Goal: Information Seeking & Learning: Learn about a topic

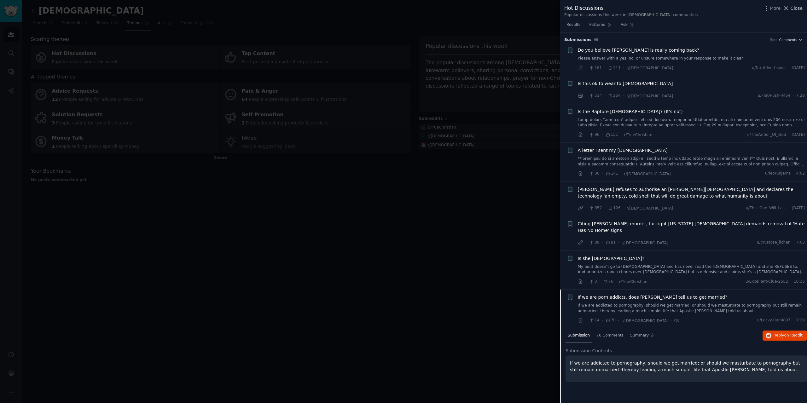
scroll to position [251, 0]
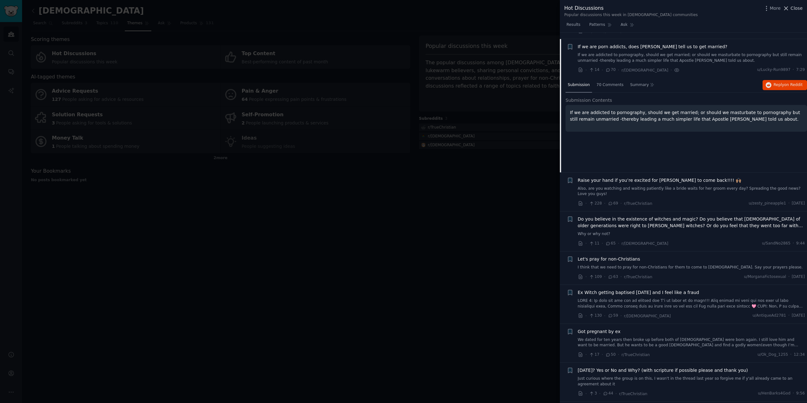
click at [788, 9] on icon at bounding box center [786, 8] width 7 height 7
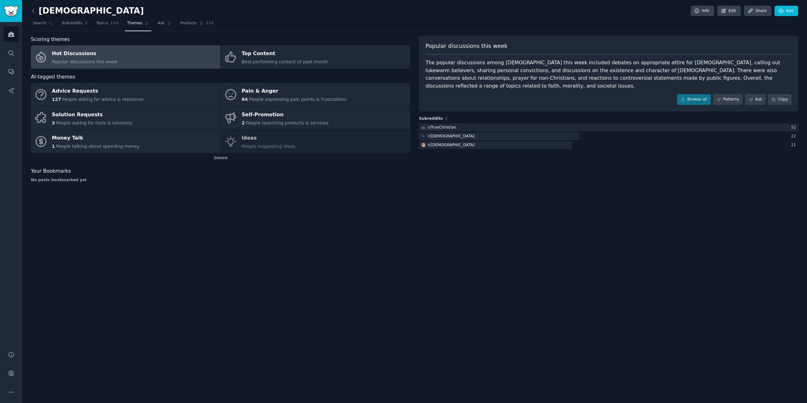
click at [498, 76] on div "The popular discussions among [DEMOGRAPHIC_DATA] this week included debates on …" at bounding box center [609, 74] width 366 height 31
click at [685, 98] on icon at bounding box center [683, 99] width 3 height 3
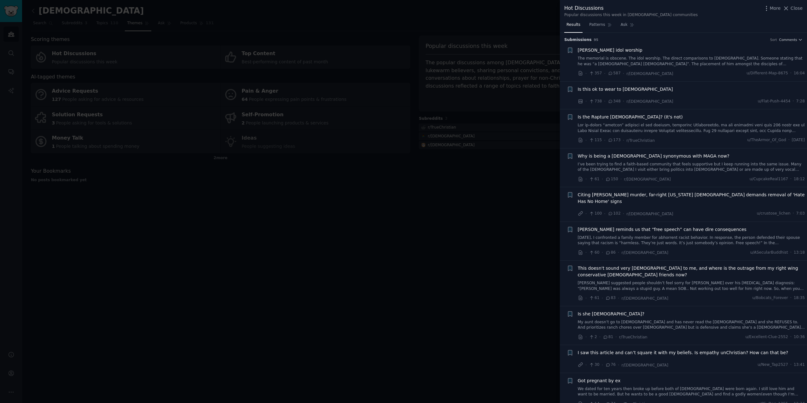
click at [791, 7] on button "Close" at bounding box center [793, 8] width 20 height 7
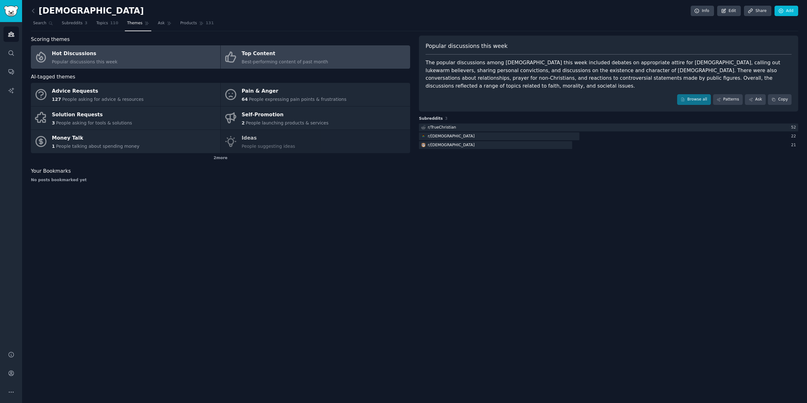
click at [255, 55] on div "Top Content" at bounding box center [285, 54] width 86 height 10
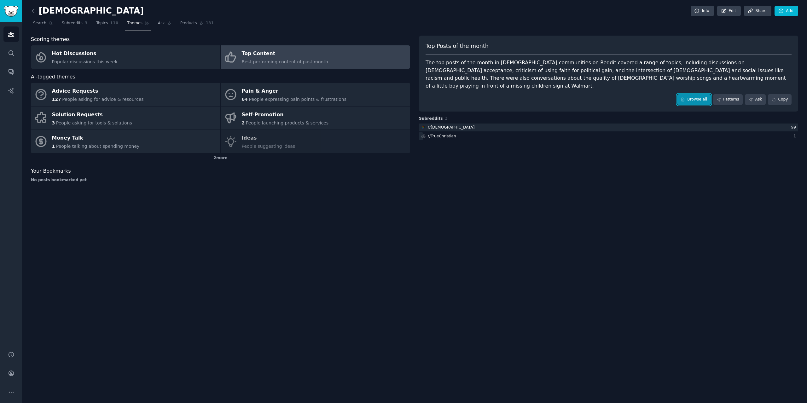
click at [685, 98] on icon at bounding box center [683, 99] width 3 height 3
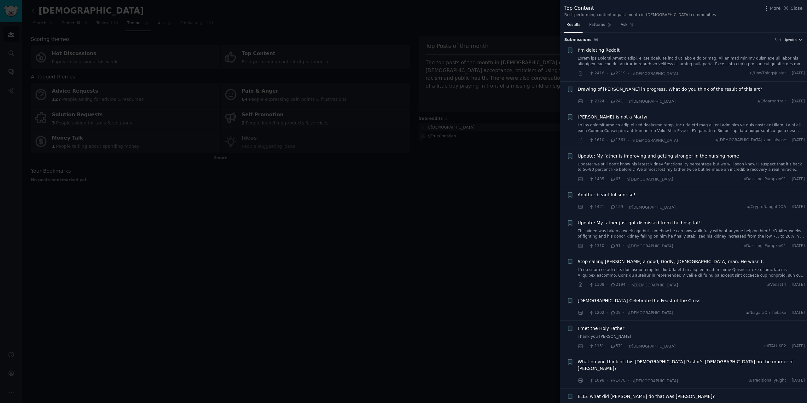
click at [655, 91] on span "Drawing of [PERSON_NAME] in progress. What do you think of the result of this a…" at bounding box center [670, 89] width 185 height 7
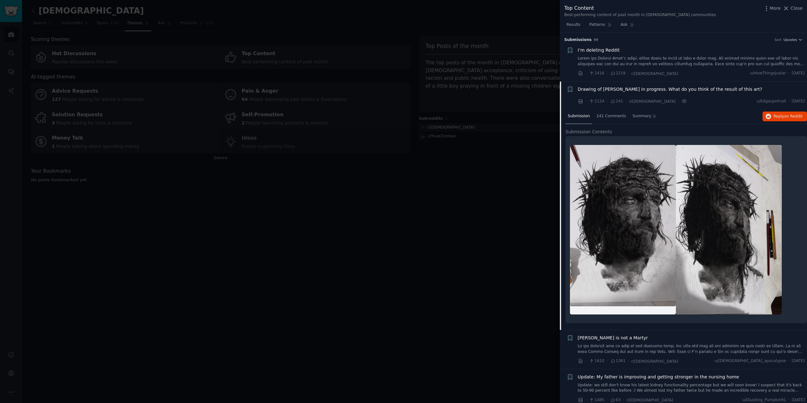
scroll to position [49, 0]
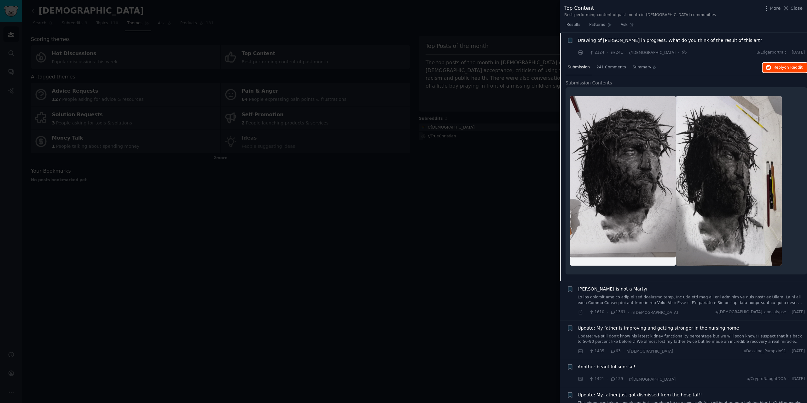
click at [790, 69] on span "on Reddit" at bounding box center [793, 67] width 18 height 4
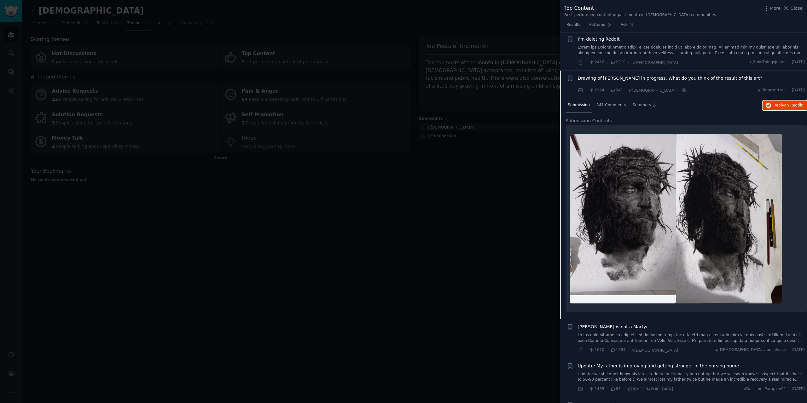
scroll to position [0, 0]
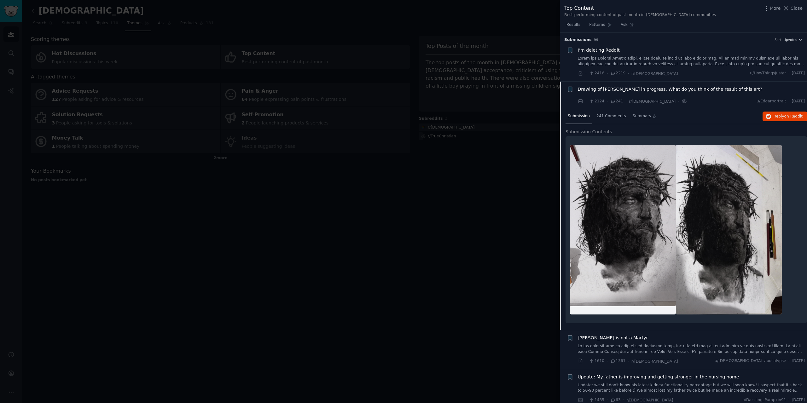
click at [679, 12] on div "Top Content Best-performing content of past month in [DEMOGRAPHIC_DATA] communi…" at bounding box center [683, 10] width 238 height 13
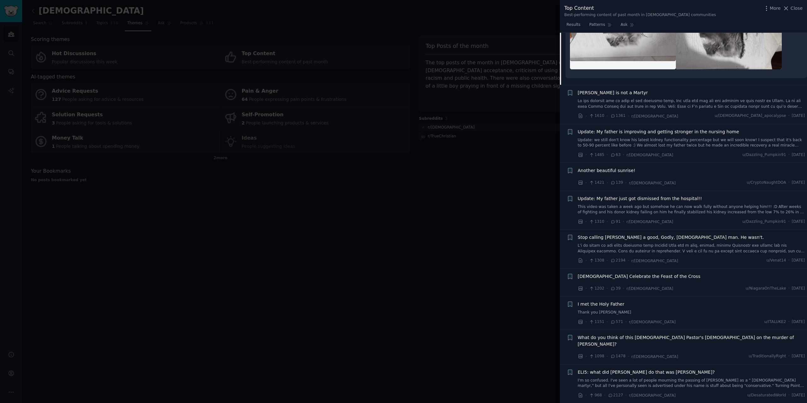
scroll to position [252, 0]
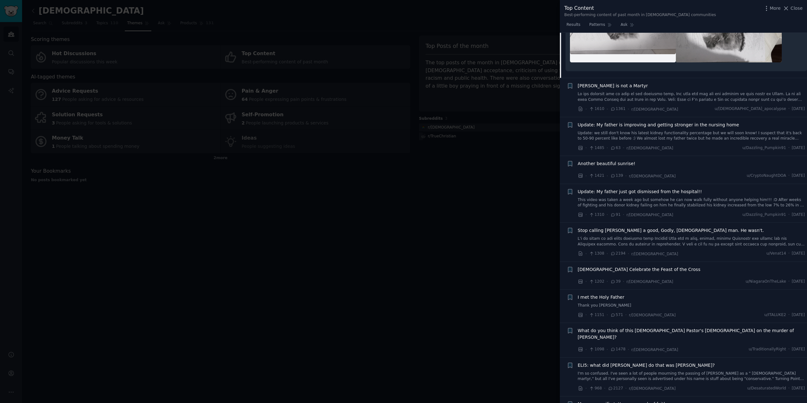
click at [658, 193] on span "Update: My father just got dismissed from the hospital!!" at bounding box center [640, 192] width 124 height 7
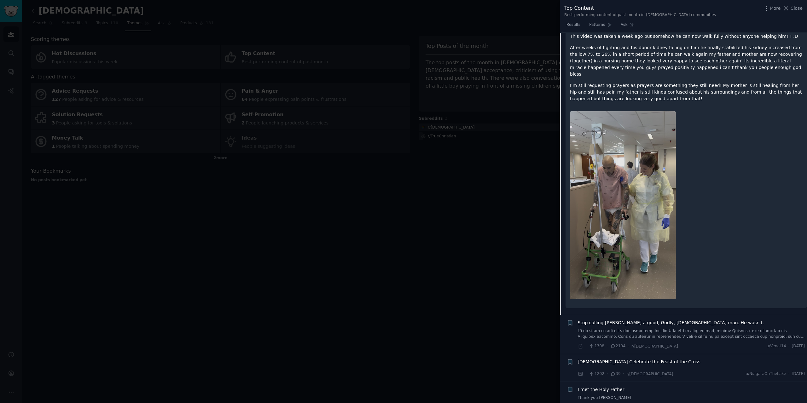
scroll to position [183, 0]
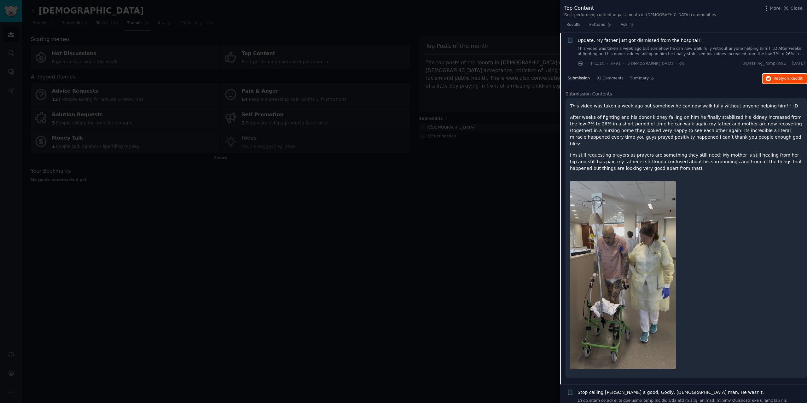
click at [781, 78] on span "Reply on Reddit" at bounding box center [788, 79] width 29 height 6
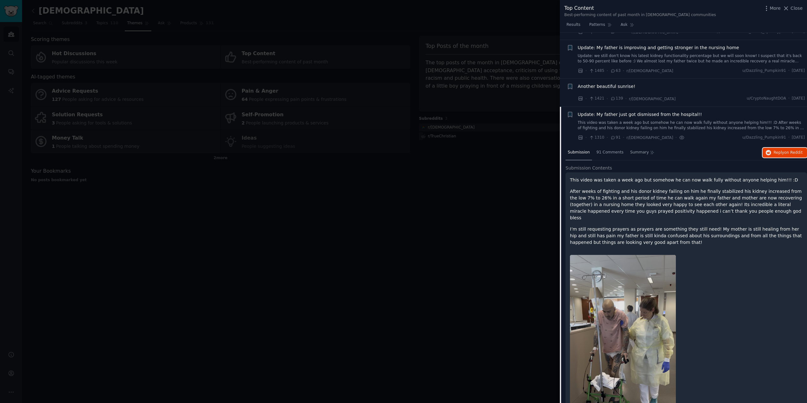
scroll to position [63, 0]
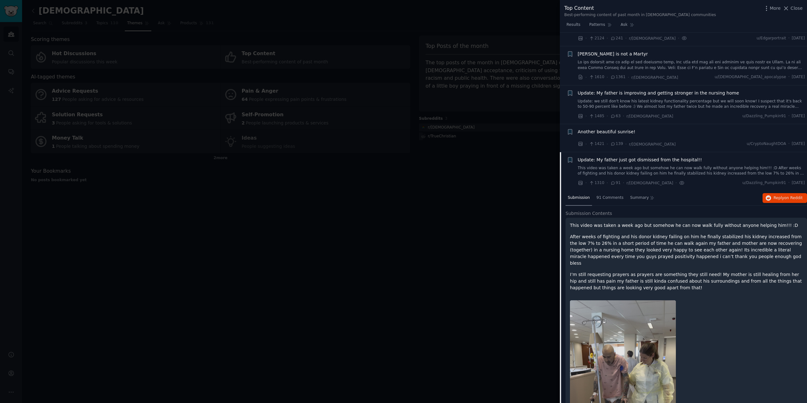
click at [524, 181] on div at bounding box center [403, 201] width 807 height 403
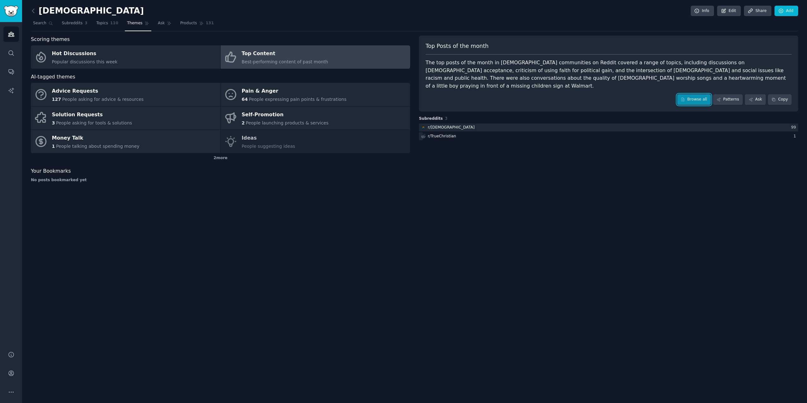
click at [704, 94] on link "Browse all" at bounding box center [694, 99] width 34 height 11
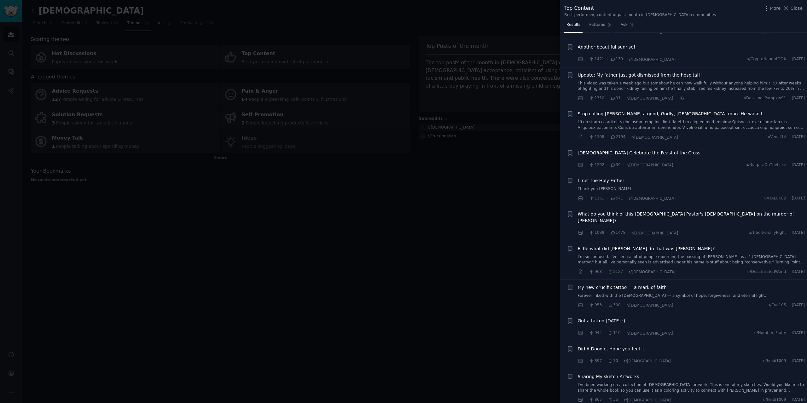
scroll to position [158, 0]
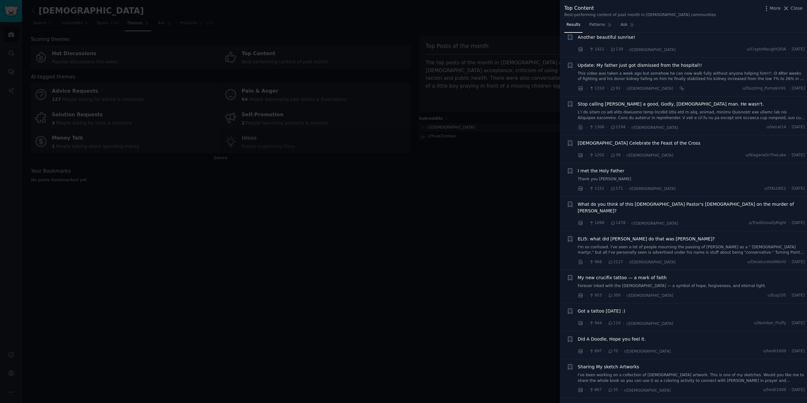
click at [683, 204] on span "What do you think of this [DEMOGRAPHIC_DATA] Pastor's [DEMOGRAPHIC_DATA] on the…" at bounding box center [691, 207] width 227 height 13
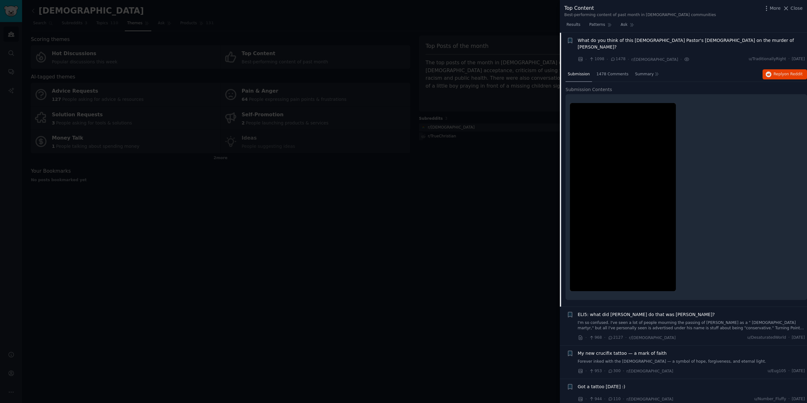
scroll to position [322, 0]
click at [770, 69] on button "Reply on Reddit" at bounding box center [785, 74] width 44 height 10
